Goal: Task Accomplishment & Management: Use online tool/utility

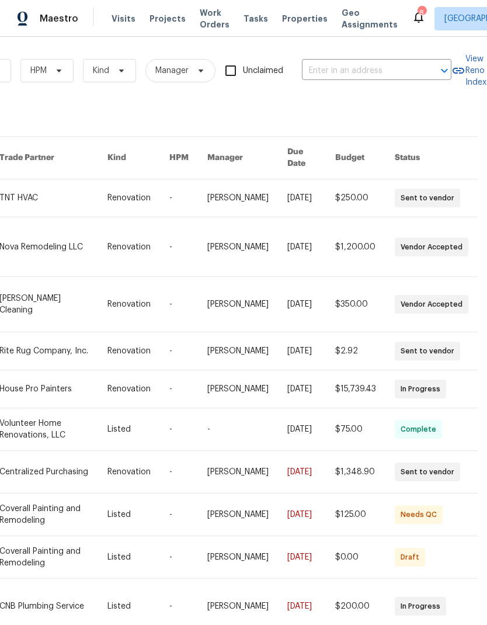
scroll to position [1, 197]
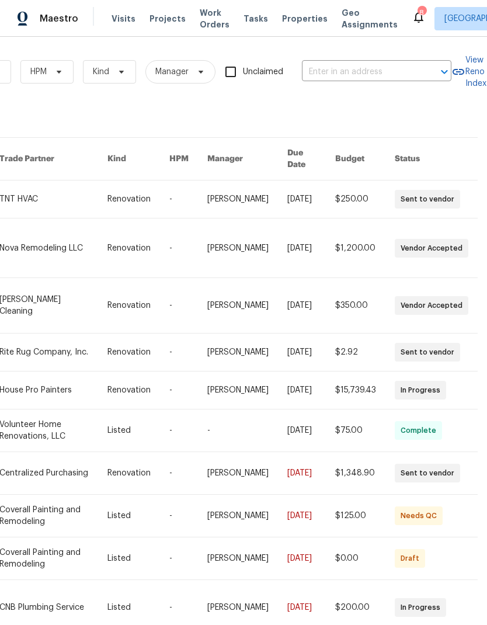
click at [349, 75] on input "text" at bounding box center [360, 72] width 117 height 18
type input "600 vil"
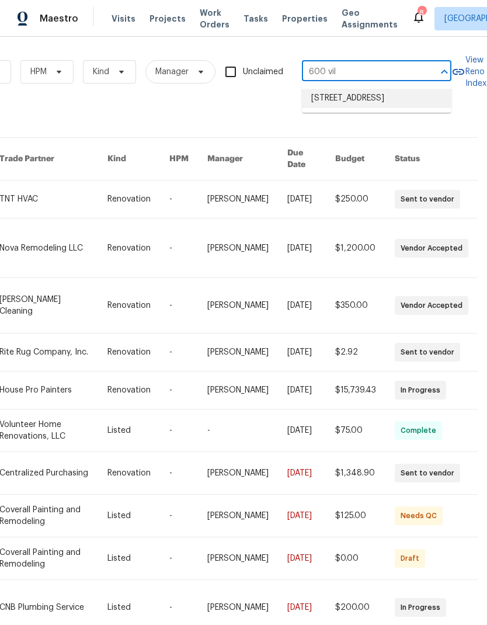
click at [337, 96] on li "[STREET_ADDRESS]" at bounding box center [377, 98] width 150 height 19
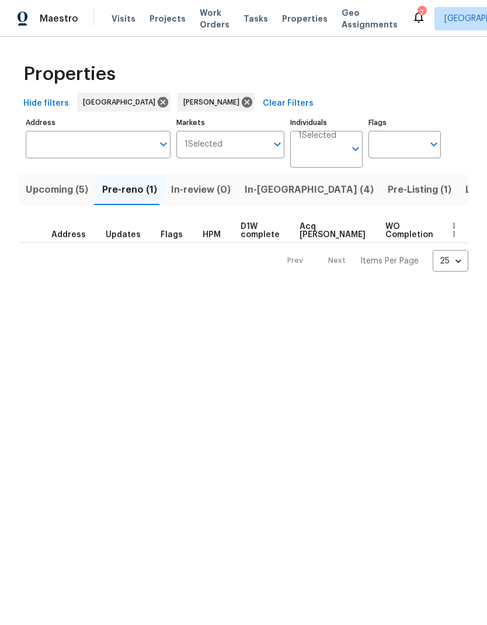
click at [248, 184] on span "In-reno (4)" at bounding box center [309, 190] width 129 height 16
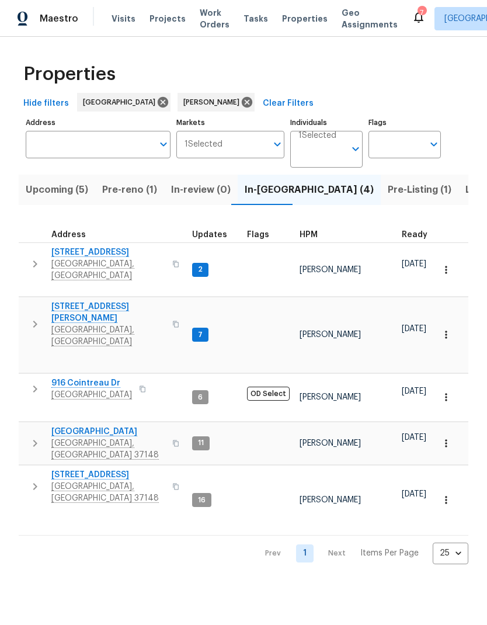
click at [30, 260] on icon "button" at bounding box center [35, 264] width 14 height 14
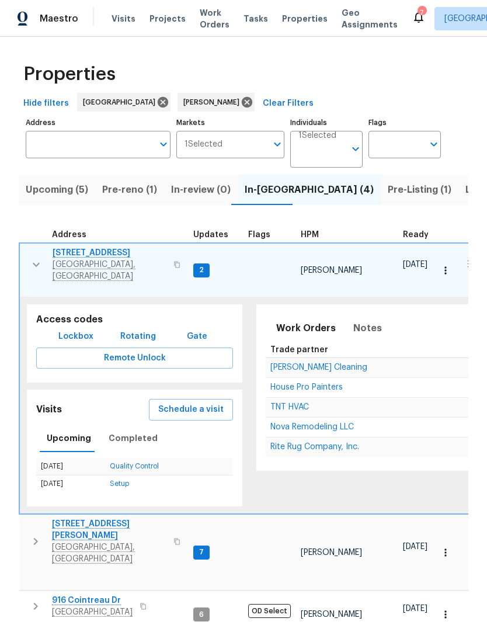
click at [74, 329] on span "Lockbox" at bounding box center [75, 336] width 35 height 15
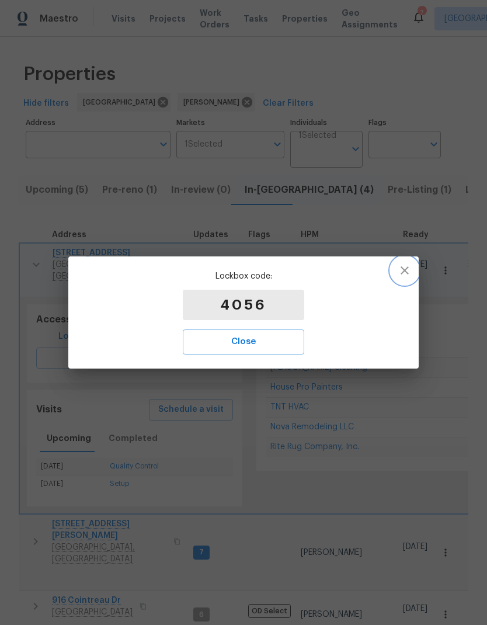
click at [408, 284] on button "button" at bounding box center [405, 270] width 28 height 28
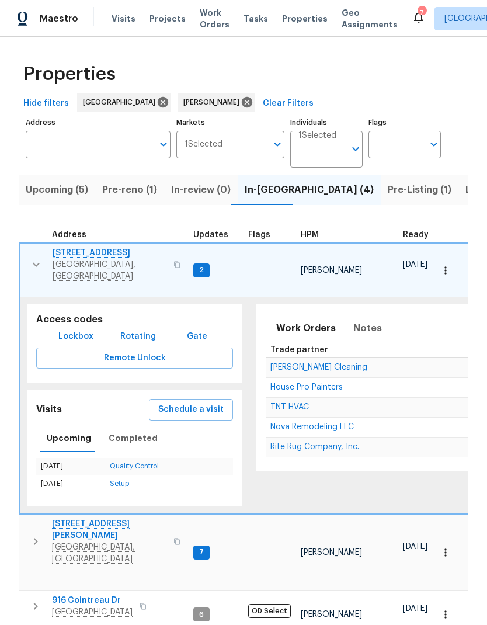
click at [302, 403] on span "TNT HVAC" at bounding box center [289, 407] width 39 height 8
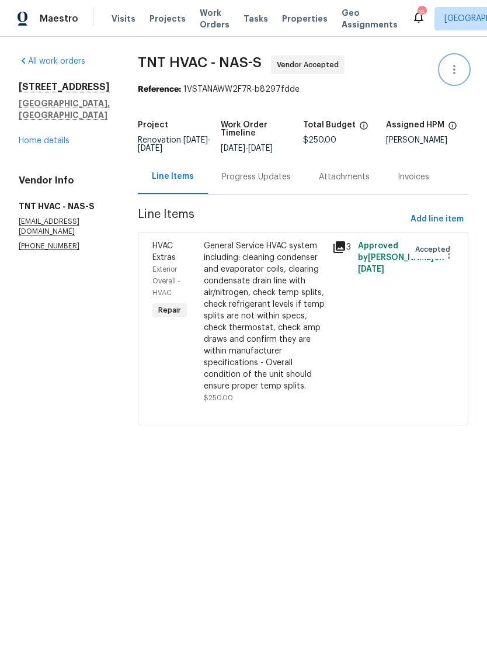
click at [463, 69] on button "button" at bounding box center [454, 69] width 28 height 28
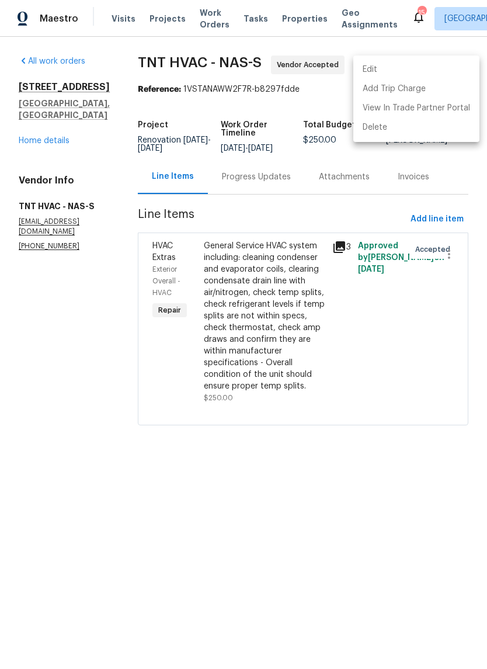
click at [422, 68] on li "Edit" at bounding box center [416, 69] width 126 height 19
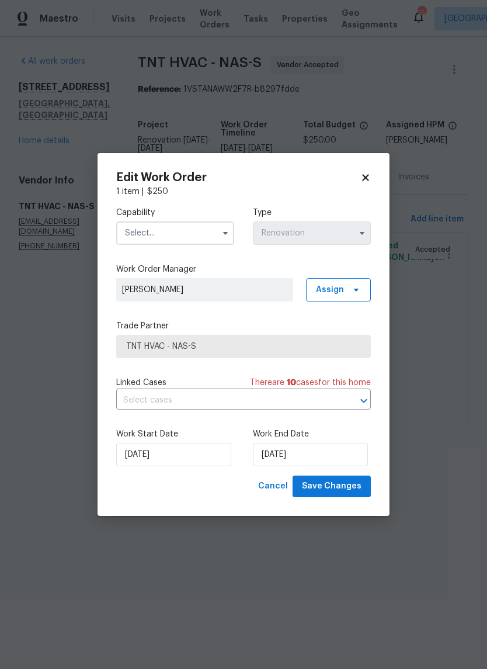
click at [157, 238] on input "text" at bounding box center [175, 232] width 118 height 23
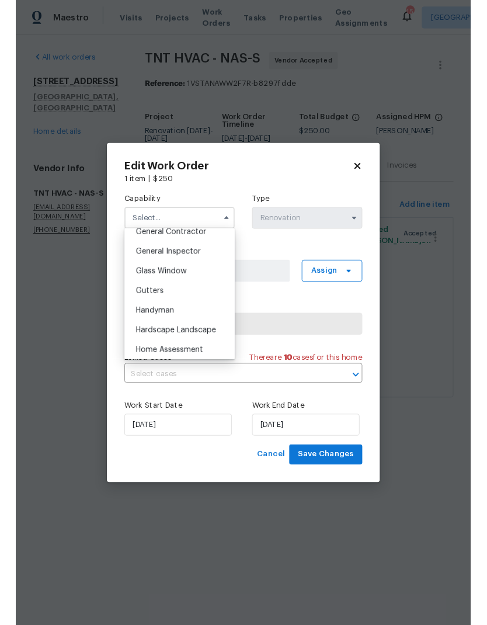
scroll to position [607, 0]
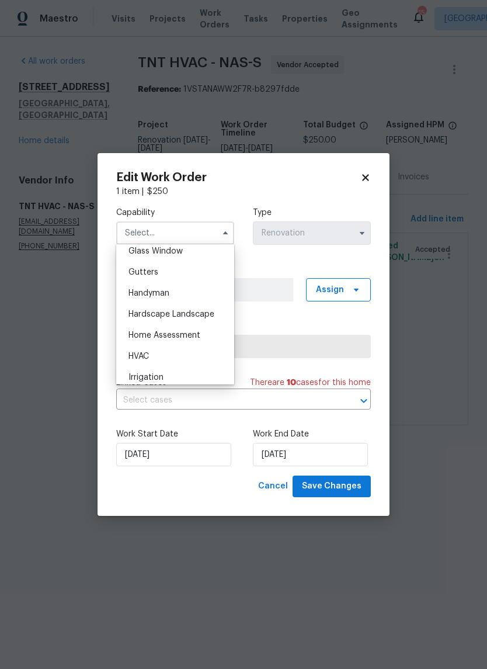
click at [133, 356] on span "HVAC" at bounding box center [138, 356] width 20 height 8
type input "HVAC"
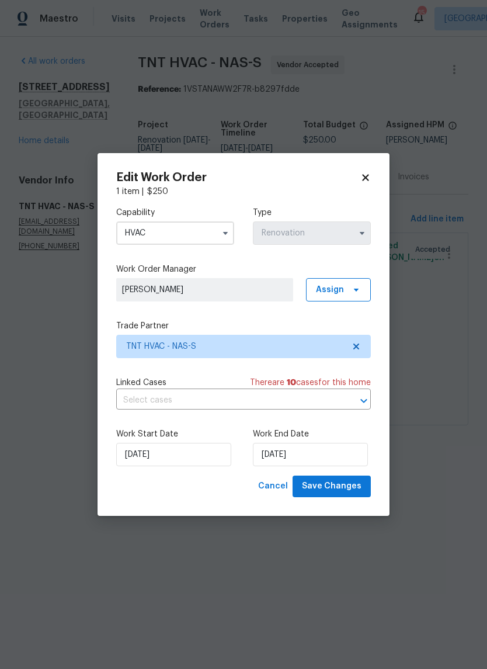
click at [140, 474] on div "Work Start Date [DATE] Work End Date [DATE]" at bounding box center [243, 447] width 255 height 57
click at [155, 460] on input "[DATE]" at bounding box center [173, 454] width 115 height 23
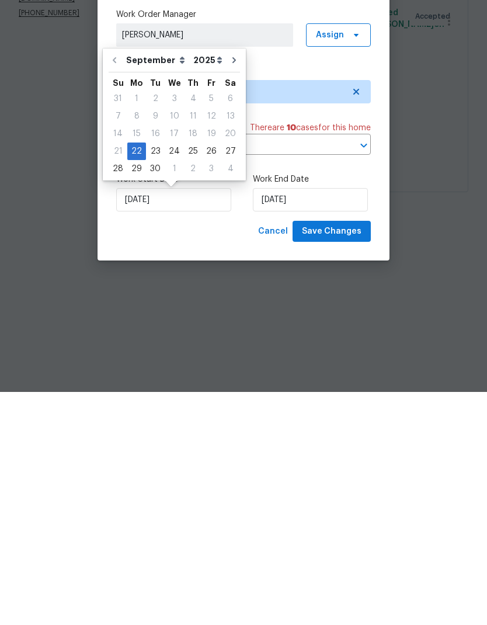
click at [96, 344] on html "Maestro Visits Projects Work Orders Tasks Properties Geo Assignments 15 [GEOGRA…" at bounding box center [243, 229] width 487 height 458
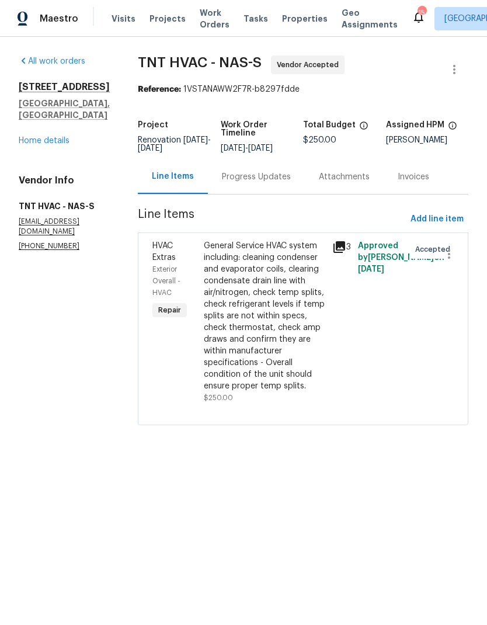
click at [113, 22] on span "Visits" at bounding box center [124, 19] width 24 height 12
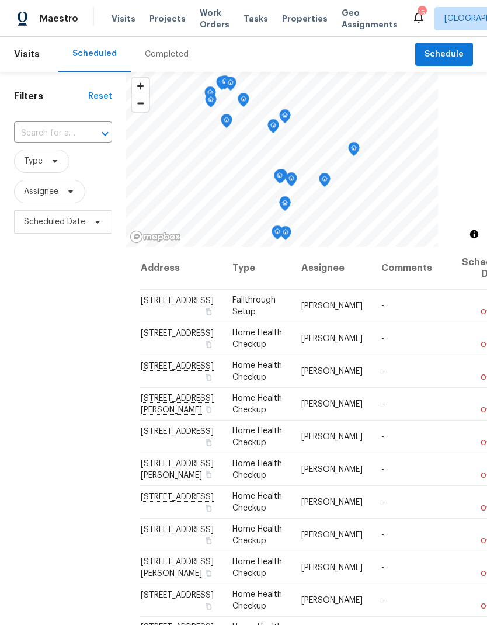
click at [65, 133] on input "text" at bounding box center [46, 133] width 65 height 18
type input "600 v"
click at [48, 169] on li "[STREET_ADDRESS]" at bounding box center [62, 161] width 98 height 20
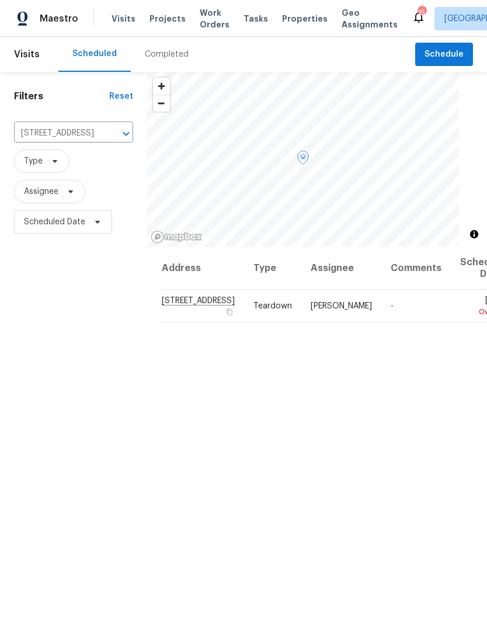
click at [0, 0] on icon at bounding box center [0, 0] width 0 height 0
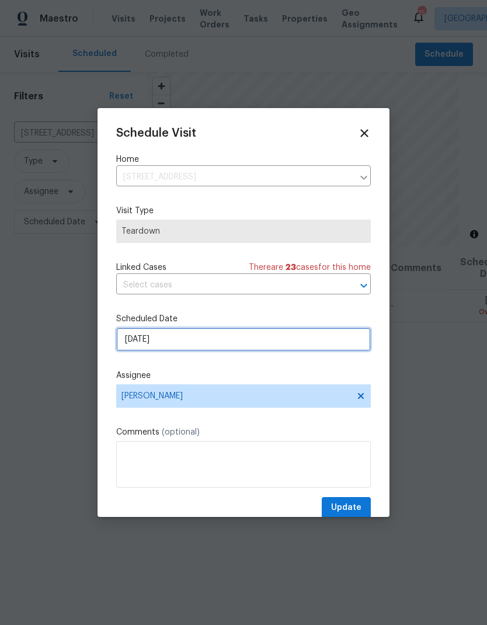
click at [137, 351] on input "[DATE]" at bounding box center [243, 339] width 255 height 23
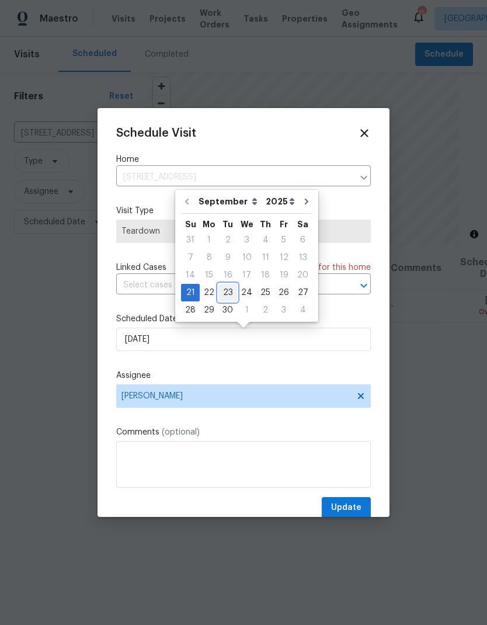
click at [229, 292] on div "23" at bounding box center [227, 292] width 19 height 16
type input "[DATE]"
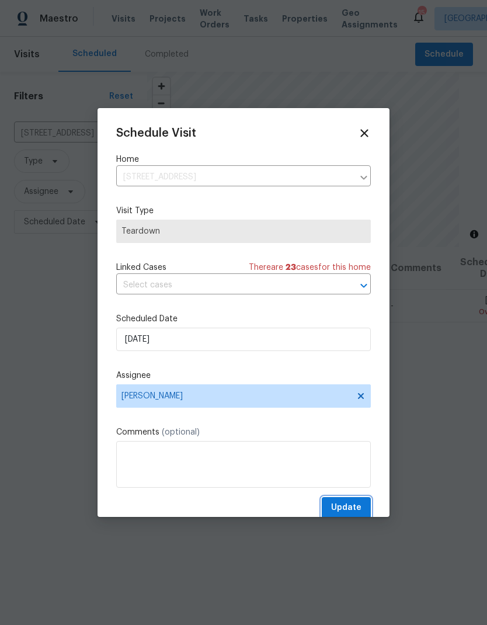
click at [343, 510] on span "Update" at bounding box center [346, 508] width 30 height 15
